Goal: Use online tool/utility: Utilize a website feature to perform a specific function

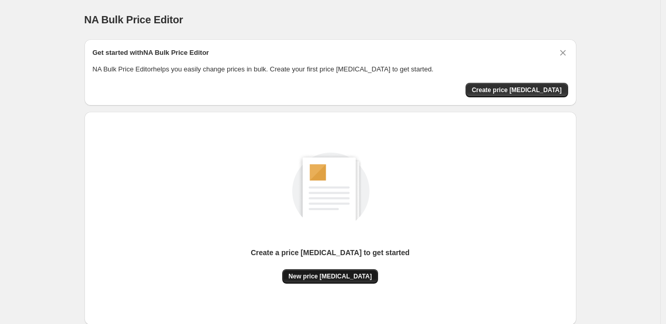
click at [301, 278] on span "New price [MEDICAL_DATA]" at bounding box center [329, 276] width 83 height 8
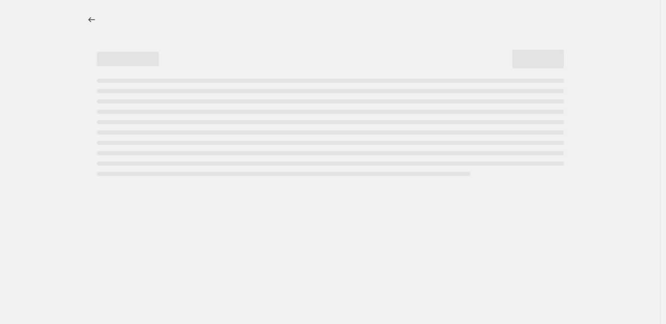
select select "percentage"
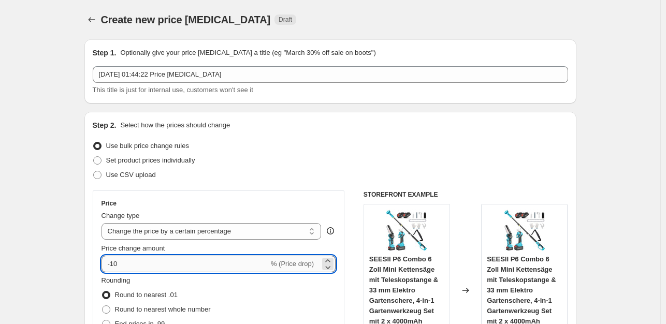
click at [141, 266] on input "-10" at bounding box center [184, 264] width 167 height 17
type input "-1"
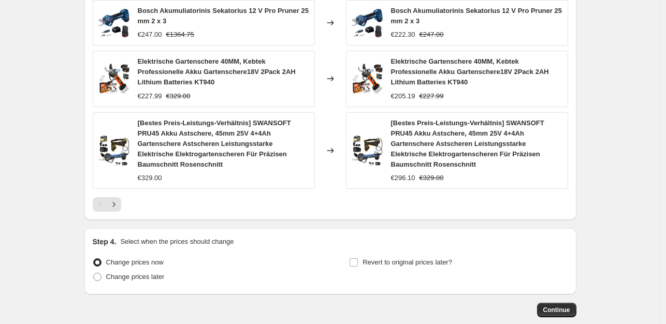
scroll to position [799, 0]
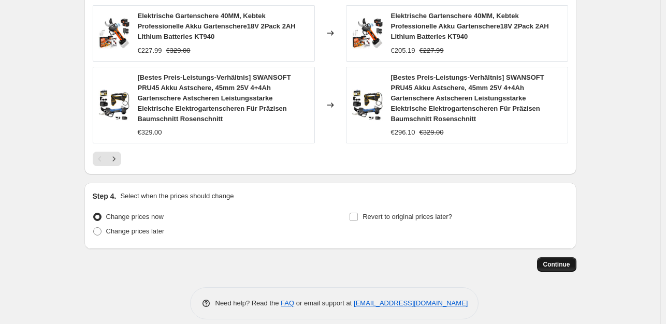
type input "-35"
click at [562, 260] on span "Continue" at bounding box center [556, 264] width 27 height 8
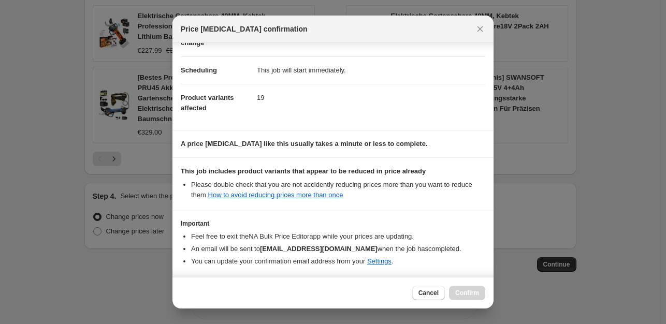
scroll to position [111, 0]
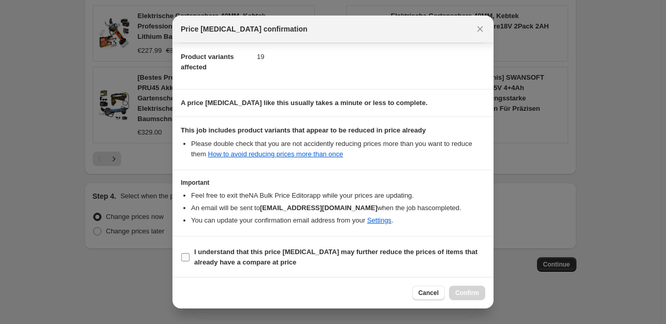
click at [185, 255] on input "I understand that this price [MEDICAL_DATA] may further reduce the prices of it…" at bounding box center [185, 257] width 8 height 8
checkbox input "true"
click at [463, 294] on span "Confirm" at bounding box center [467, 293] width 24 height 8
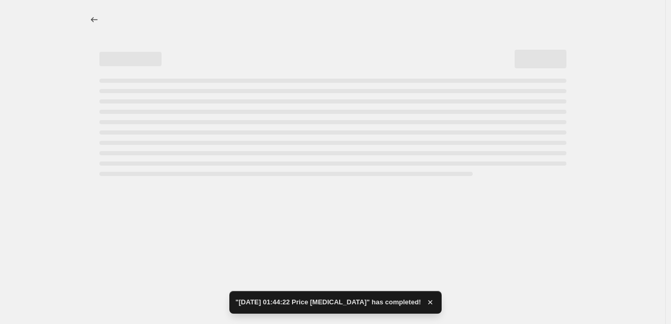
select select "percentage"
